Goal: Information Seeking & Learning: Learn about a topic

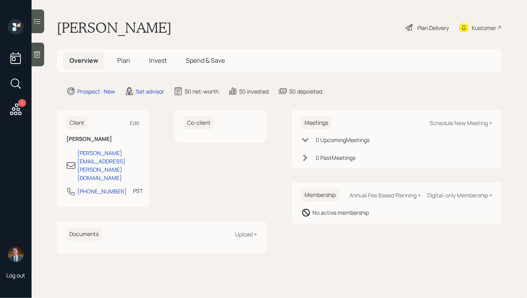
click at [37, 55] on icon at bounding box center [37, 54] width 8 height 8
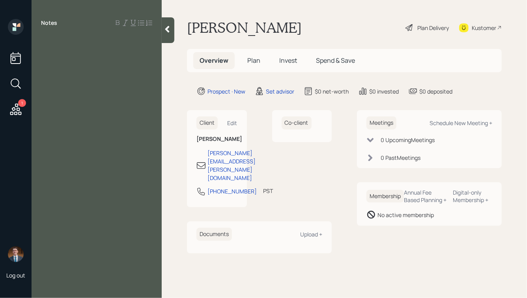
click at [51, 41] on div at bounding box center [96, 40] width 111 height 9
click at [165, 30] on icon at bounding box center [167, 29] width 8 height 8
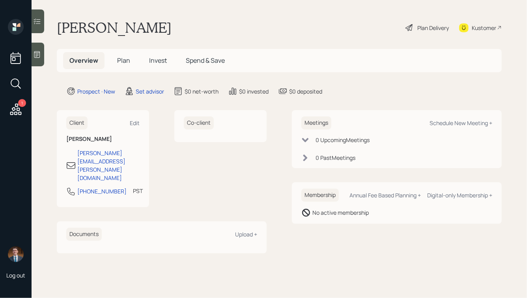
drag, startPoint x: 166, startPoint y: 30, endPoint x: 74, endPoint y: 23, distance: 91.7
click at [75, 23] on h1 "[PERSON_NAME]" at bounding box center [114, 27] width 115 height 17
click at [74, 23] on h1 "[PERSON_NAME]" at bounding box center [114, 27] width 115 height 17
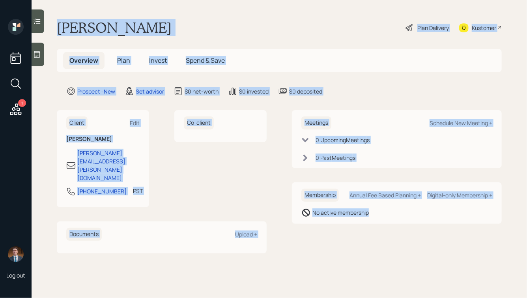
drag, startPoint x: 58, startPoint y: 27, endPoint x: 338, endPoint y: 233, distance: 347.7
click at [338, 233] on main "[PERSON_NAME] Plan Delivery Kustomer Overview Plan Invest Spend & Save Prospect…" at bounding box center [279, 149] width 495 height 298
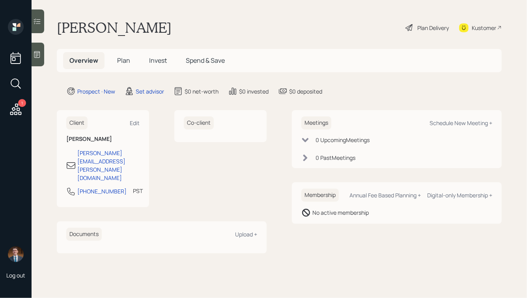
drag, startPoint x: 382, startPoint y: 244, endPoint x: 157, endPoint y: 19, distance: 317.8
click at [157, 19] on main "[PERSON_NAME] Plan Delivery Kustomer Overview Plan Invest Spend & Save Prospect…" at bounding box center [279, 149] width 495 height 298
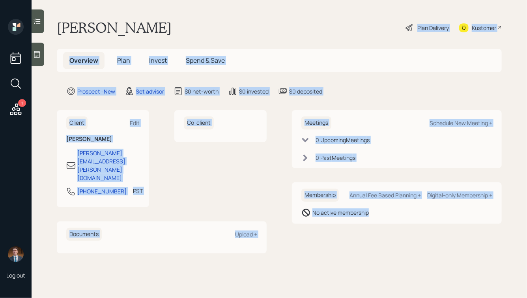
click at [157, 19] on h1 "[PERSON_NAME]" at bounding box center [114, 27] width 115 height 17
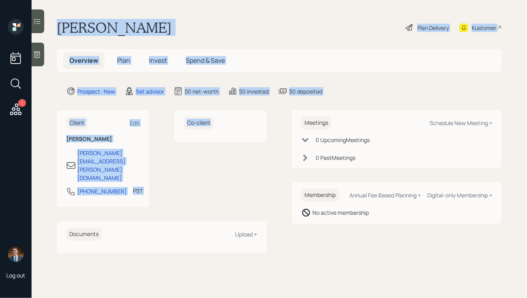
drag, startPoint x: 57, startPoint y: 24, endPoint x: 258, endPoint y: 121, distance: 222.9
click at [258, 121] on main "[PERSON_NAME] Plan Delivery Kustomer Overview Plan Invest Spend & Save Prospect…" at bounding box center [279, 149] width 495 height 298
click at [278, 101] on main "[PERSON_NAME] Plan Delivery Kustomer Overview Plan Invest Spend & Save Prospect…" at bounding box center [279, 149] width 495 height 298
drag, startPoint x: 272, startPoint y: 116, endPoint x: 91, endPoint y: 4, distance: 212.7
click at [91, 4] on main "[PERSON_NAME] Plan Delivery Kustomer Overview Plan Invest Spend & Save Prospect…" at bounding box center [279, 149] width 495 height 298
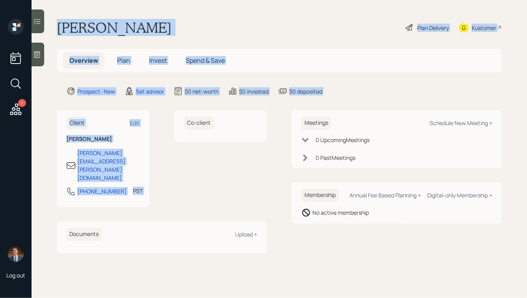
click at [96, 26] on h1 "[PERSON_NAME]" at bounding box center [114, 27] width 115 height 17
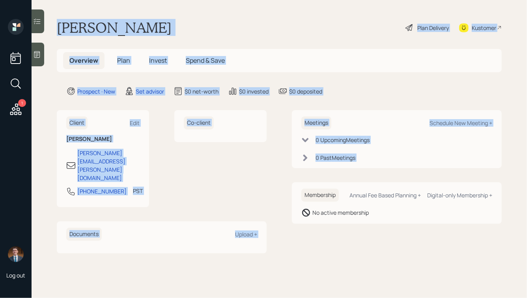
drag, startPoint x: 56, startPoint y: 21, endPoint x: 305, endPoint y: 197, distance: 304.6
click at [305, 197] on main "[PERSON_NAME] Plan Delivery Kustomer Overview Plan Invest Spend & Save Prospect…" at bounding box center [279, 149] width 495 height 298
click at [305, 197] on h6 "Membership" at bounding box center [319, 194] width 37 height 13
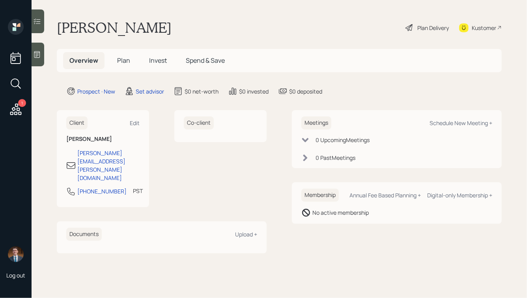
click at [37, 51] on icon at bounding box center [37, 54] width 8 height 8
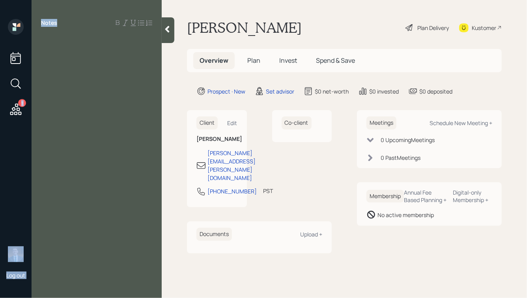
drag, startPoint x: 59, startPoint y: 21, endPoint x: 27, endPoint y: 21, distance: 31.5
click at [27, 21] on div "1 Log out Notes [PERSON_NAME] Plan Delivery Kustomer Overview Plan Invest Spend…" at bounding box center [263, 149] width 527 height 298
click at [72, 19] on div "Notes" at bounding box center [97, 23] width 130 height 8
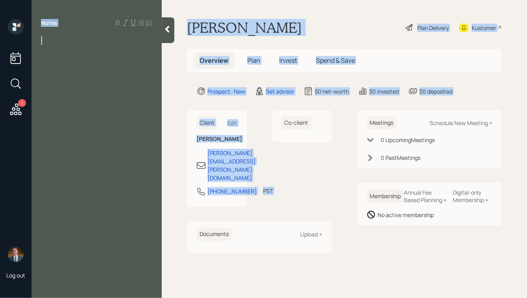
drag, startPoint x: 39, startPoint y: 21, endPoint x: 279, endPoint y: 123, distance: 260.9
click at [279, 123] on div "1 Log out Notes [PERSON_NAME] Plan Delivery Kustomer Overview Plan Invest Spend…" at bounding box center [263, 149] width 527 height 298
click at [237, 100] on main "[PERSON_NAME] Plan Delivery Kustomer Overview Plan Invest Spend & Save Prospect…" at bounding box center [344, 149] width 365 height 298
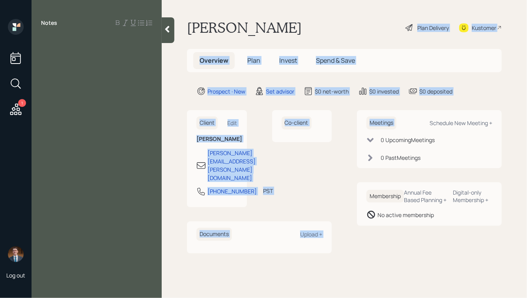
drag, startPoint x: 472, startPoint y: 97, endPoint x: 282, endPoint y: 30, distance: 201.8
click at [282, 30] on main "[PERSON_NAME] Plan Delivery Kustomer Overview Plan Invest Spend & Save Prospect…" at bounding box center [344, 149] width 365 height 298
click at [282, 30] on h1 "[PERSON_NAME]" at bounding box center [244, 27] width 115 height 17
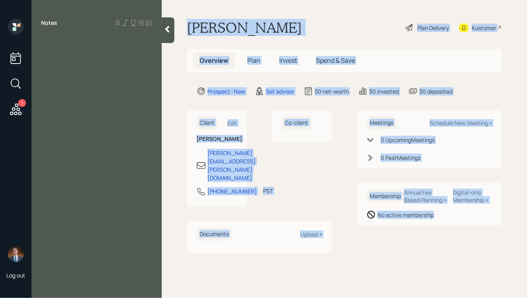
drag, startPoint x: 186, startPoint y: 26, endPoint x: 463, endPoint y: 230, distance: 344.6
click at [463, 230] on main "[PERSON_NAME] Plan Delivery Kustomer Overview Plan Invest Spend & Save Prospect…" at bounding box center [344, 149] width 365 height 298
click at [463, 226] on div "Membership Annual Fee Based Planning + Digital-only Membership + No active memb…" at bounding box center [429, 203] width 145 height 43
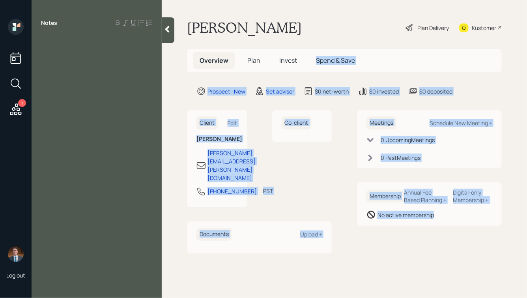
drag, startPoint x: 485, startPoint y: 244, endPoint x: 301, endPoint y: 62, distance: 259.6
click at [301, 62] on main "[PERSON_NAME] Plan Delivery Kustomer Overview Plan Invest Spend & Save Prospect…" at bounding box center [344, 149] width 365 height 298
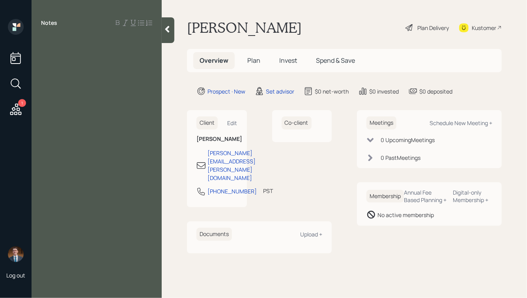
click at [235, 17] on main "[PERSON_NAME] Plan Delivery Kustomer Overview Plan Invest Spend & Save Prospect…" at bounding box center [344, 149] width 365 height 298
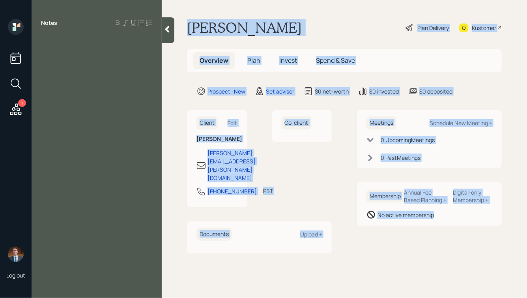
drag, startPoint x: 186, startPoint y: 24, endPoint x: 423, endPoint y: 229, distance: 312.5
click at [423, 229] on main "[PERSON_NAME] Plan Delivery Kustomer Overview Plan Invest Spend & Save Prospect…" at bounding box center [344, 149] width 365 height 298
click at [423, 226] on div "Membership Annual Fee Based Planning + Digital-only Membership + No active memb…" at bounding box center [429, 203] width 145 height 43
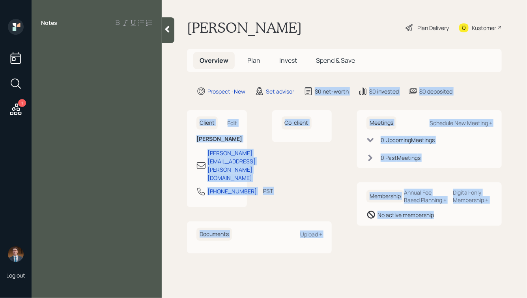
drag, startPoint x: 471, startPoint y: 241, endPoint x: 306, endPoint y: 86, distance: 227.1
click at [306, 86] on main "[PERSON_NAME] Plan Delivery Kustomer Overview Plan Invest Spend & Save Prospect…" at bounding box center [344, 149] width 365 height 298
click at [333, 101] on main "[PERSON_NAME] Plan Delivery Kustomer Overview Plan Invest Spend & Save Prospect…" at bounding box center [344, 149] width 365 height 298
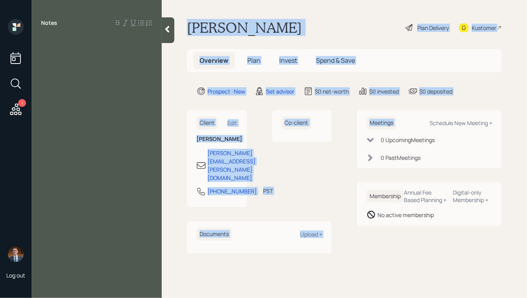
drag, startPoint x: 485, startPoint y: 98, endPoint x: 328, endPoint y: 11, distance: 179.1
click at [329, 11] on main "[PERSON_NAME] Plan Delivery Kustomer Overview Plan Invest Spend & Save Prospect…" at bounding box center [344, 149] width 365 height 298
click at [328, 11] on main "[PERSON_NAME] Plan Delivery Kustomer Overview Plan Invest Spend & Save Prospect…" at bounding box center [344, 149] width 365 height 298
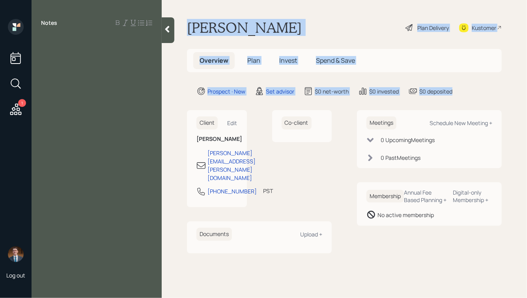
drag, startPoint x: 189, startPoint y: 25, endPoint x: 459, endPoint y: 95, distance: 278.8
click at [459, 95] on main "[PERSON_NAME] Plan Delivery Kustomer Overview Plan Invest Spend & Save Prospect…" at bounding box center [344, 149] width 365 height 298
click at [459, 95] on div "Prospect · New Set advisor $0 net-worth $0 invested $0 deposited" at bounding box center [348, 90] width 305 height 9
drag, startPoint x: 466, startPoint y: 97, endPoint x: 297, endPoint y: 19, distance: 185.6
click at [298, 19] on main "[PERSON_NAME] Plan Delivery Kustomer Overview Plan Invest Spend & Save Prospect…" at bounding box center [344, 149] width 365 height 298
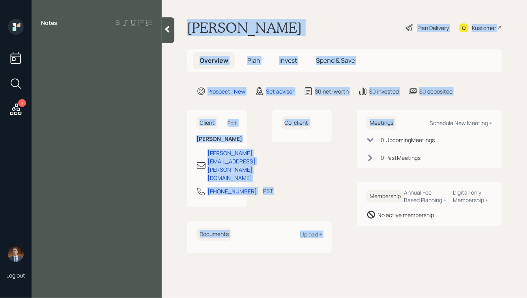
click at [297, 19] on div "[PERSON_NAME] Plan Delivery Kustomer" at bounding box center [344, 27] width 315 height 17
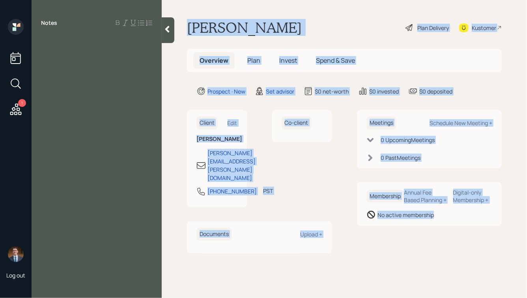
drag, startPoint x: 185, startPoint y: 24, endPoint x: 508, endPoint y: 288, distance: 416.7
click at [508, 288] on main "[PERSON_NAME] Plan Delivery Kustomer Overview Plan Invest Spend & Save Prospect…" at bounding box center [344, 149] width 365 height 298
click at [473, 246] on div "Meetings Schedule New Meeting + 0 Upcoming Meeting s 0 Past Meeting s Membershi…" at bounding box center [429, 181] width 145 height 143
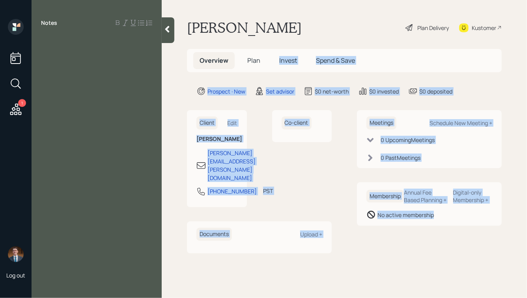
drag, startPoint x: 478, startPoint y: 239, endPoint x: 304, endPoint y: 46, distance: 259.6
click at [304, 46] on main "[PERSON_NAME] Plan Delivery Kustomer Overview Plan Invest Spend & Save Prospect…" at bounding box center [344, 149] width 365 height 298
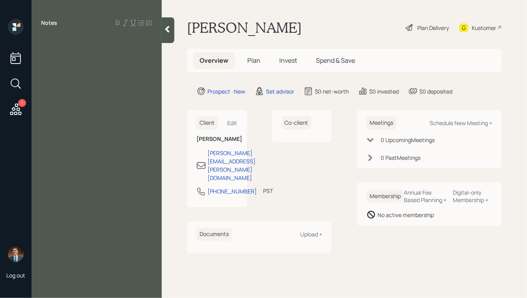
click at [265, 22] on h1 "[PERSON_NAME]" at bounding box center [244, 27] width 115 height 17
click at [79, 40] on div at bounding box center [96, 40] width 111 height 9
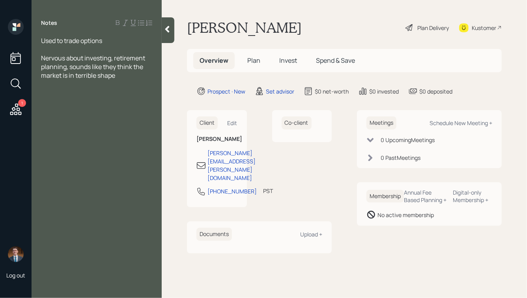
click at [166, 33] on div at bounding box center [168, 30] width 13 height 26
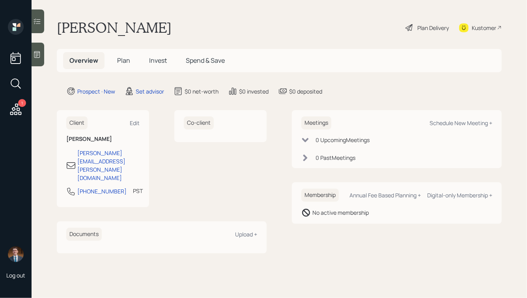
click at [46, 52] on main "[PERSON_NAME] Plan Delivery Kustomer Overview Plan Invest Spend & Save Prospect…" at bounding box center [279, 149] width 495 height 298
click at [40, 53] on icon at bounding box center [37, 54] width 8 height 8
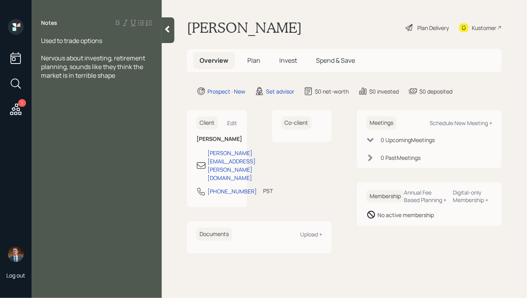
click at [116, 39] on div "Used to trade options" at bounding box center [96, 40] width 111 height 9
click at [43, 41] on span "Used to trade options" at bounding box center [71, 40] width 61 height 9
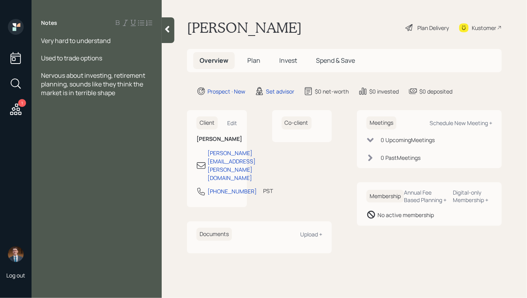
click at [167, 31] on icon at bounding box center [167, 29] width 4 height 7
